Goal: Task Accomplishment & Management: Manage account settings

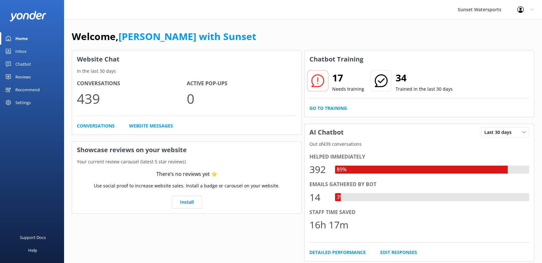
click at [18, 51] on div "Inbox" at bounding box center [20, 51] width 11 height 13
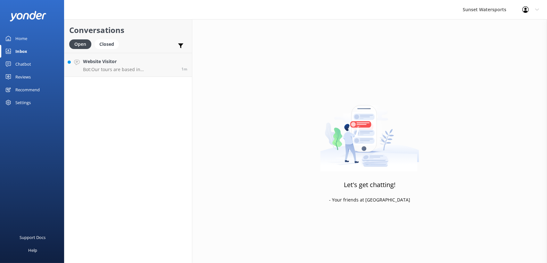
click at [536, 4] on div "Profile Settings Logout" at bounding box center [530, 9] width 33 height 19
click at [511, 42] on link "Logout" at bounding box center [515, 43] width 64 height 16
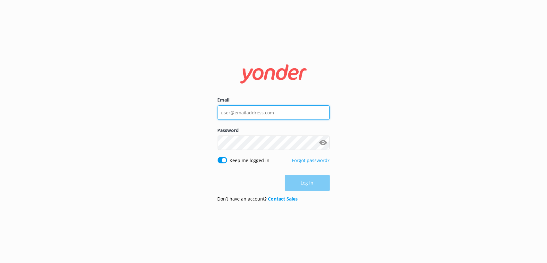
type input "[PERSON_NAME][EMAIL_ADDRESS][DOMAIN_NAME]"
